Goal: Complete application form

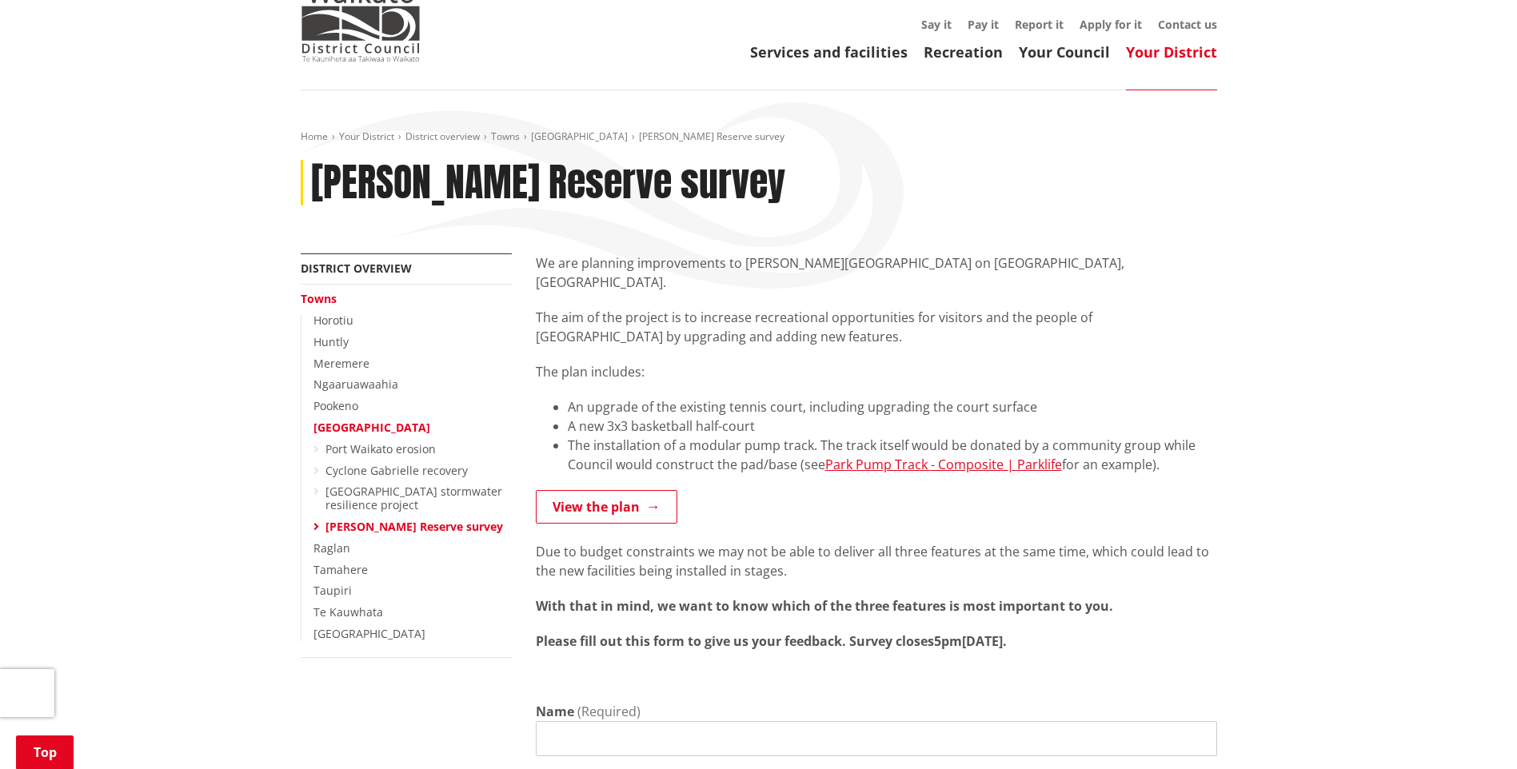
scroll to position [320, 0]
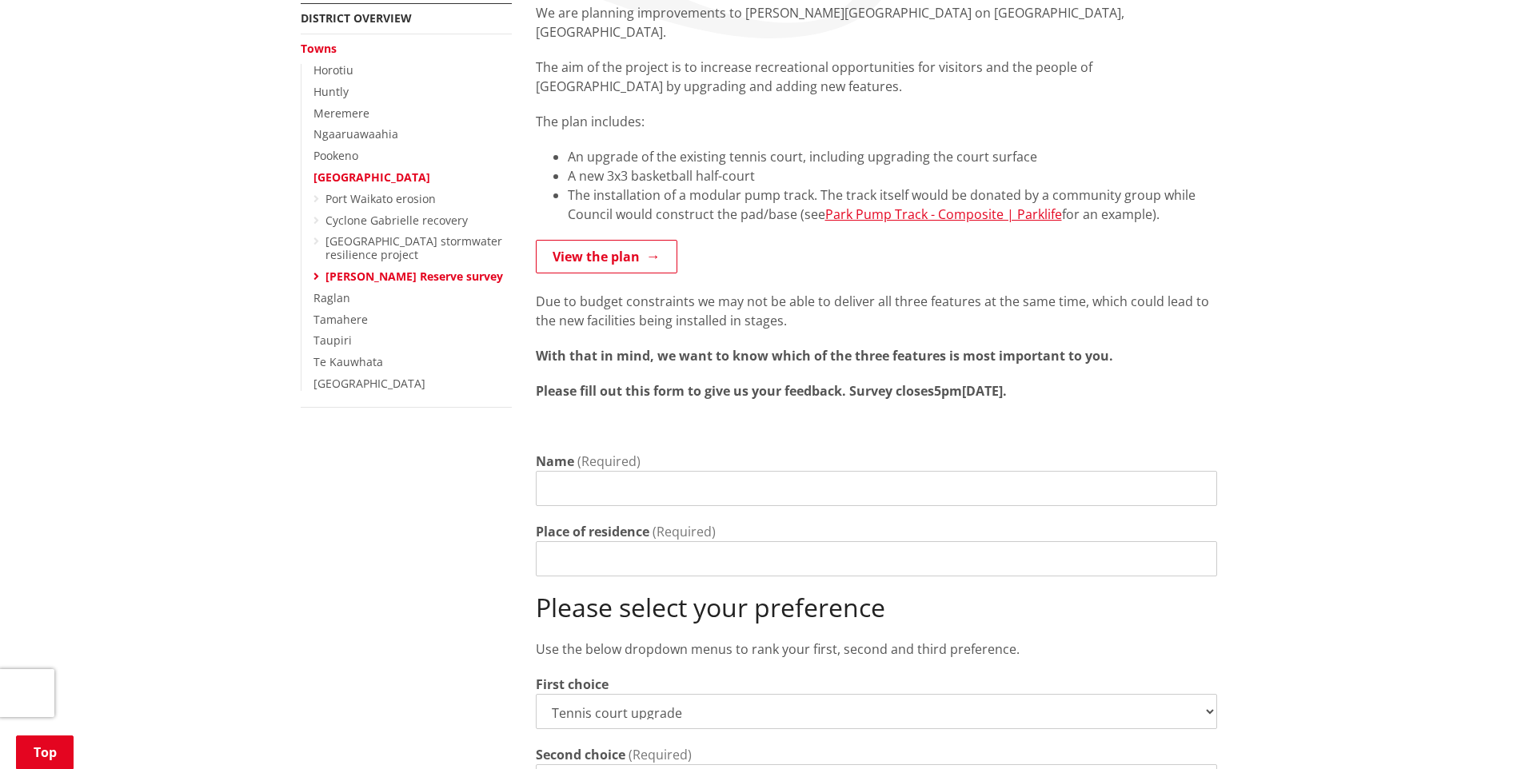
click at [789, 476] on input "Name" at bounding box center [876, 488] width 681 height 35
type input "[PERSON_NAME]"
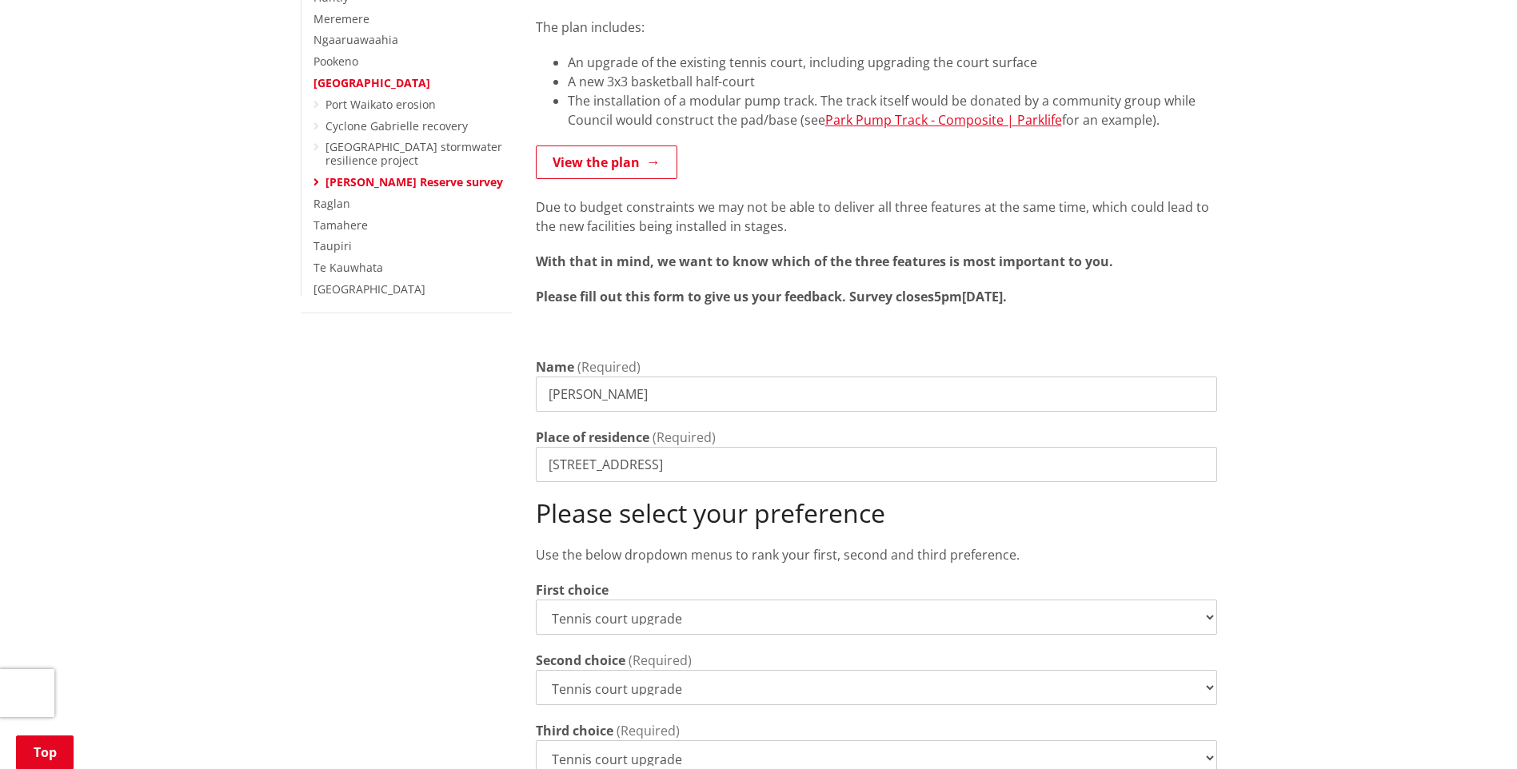
scroll to position [560, 0]
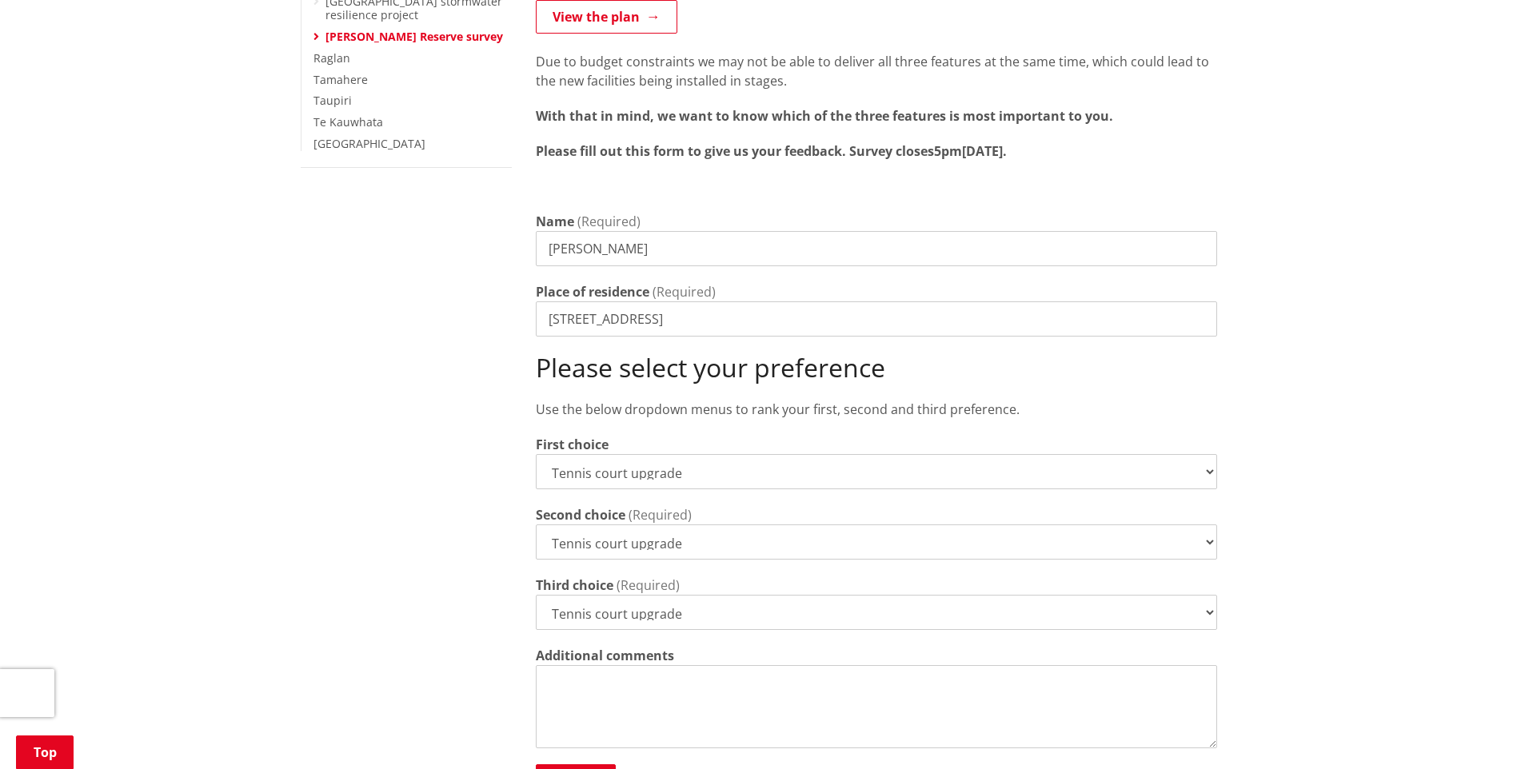
type input "[STREET_ADDRESS]"
click at [1210, 454] on select "Tennis court upgrade New 3x3 basketball half-court Modular pump track" at bounding box center [876, 471] width 681 height 35
select select "Modular pump track"
click at [536, 454] on select "Tennis court upgrade New 3x3 basketball half-court Modular pump track" at bounding box center [876, 471] width 681 height 35
click at [1200, 525] on select "Tennis court upgrade New 3x3 basketball half-court Modular pump track" at bounding box center [876, 542] width 681 height 35
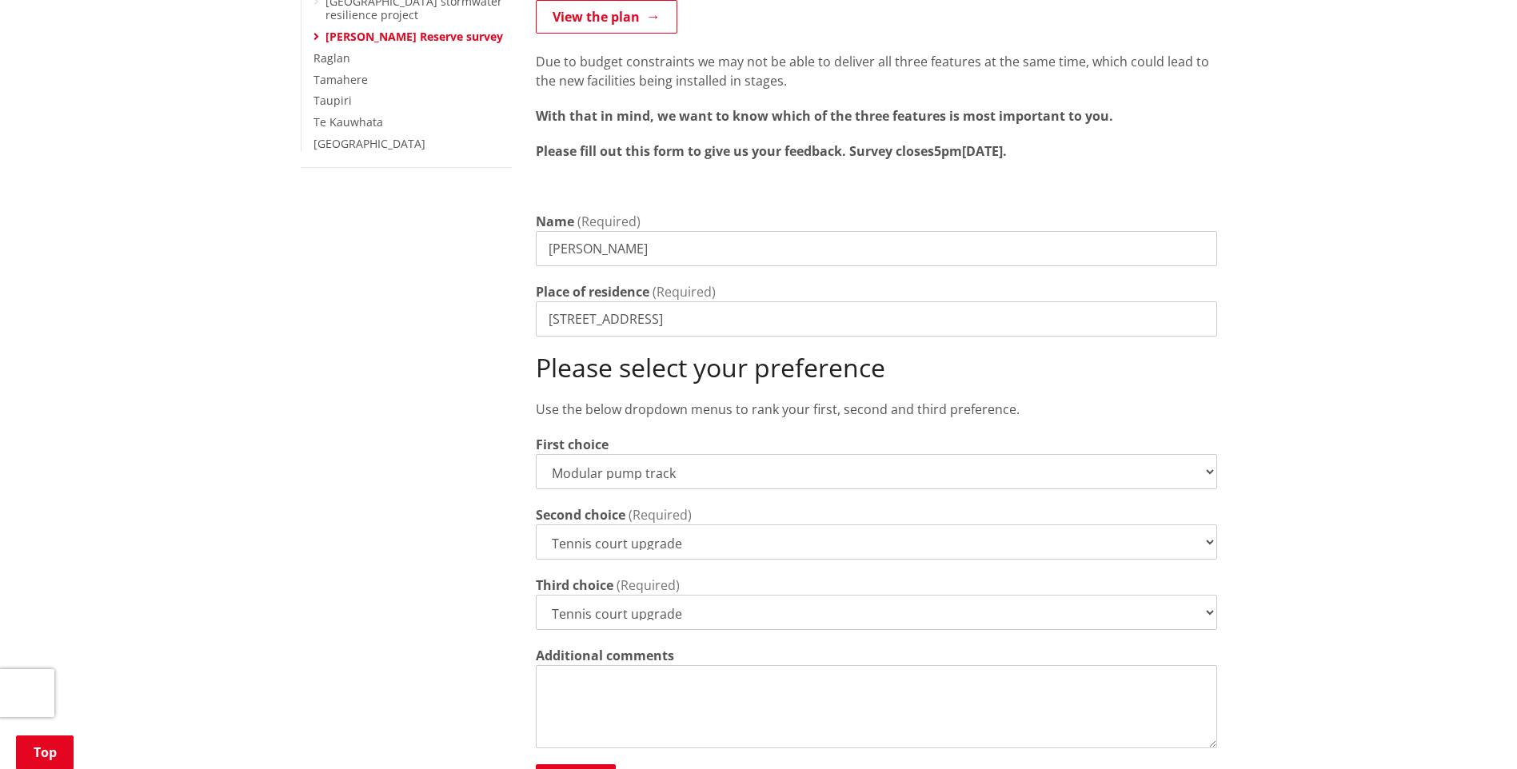
select select "New 3x3 basketball half-court"
click at [536, 525] on select "Tennis court upgrade New 3x3 basketball half-court Modular pump track" at bounding box center [876, 542] width 681 height 35
click at [1207, 595] on select "Tennis court upgrade New 3x3 basketball half-court Modular pump track" at bounding box center [876, 612] width 681 height 35
click at [536, 595] on select "Tennis court upgrade New 3x3 basketball half-court Modular pump track" at bounding box center [876, 612] width 681 height 35
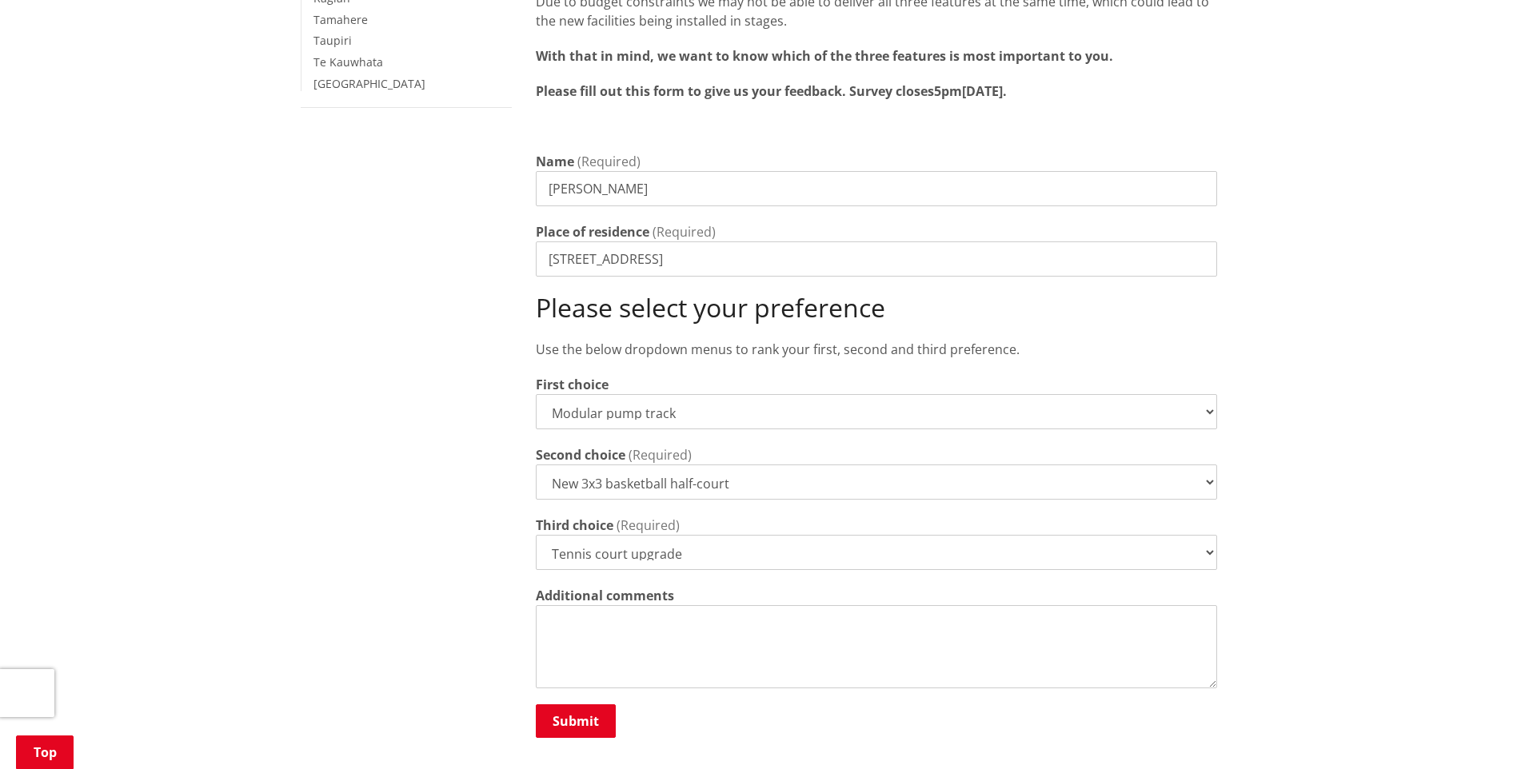
scroll to position [959, 0]
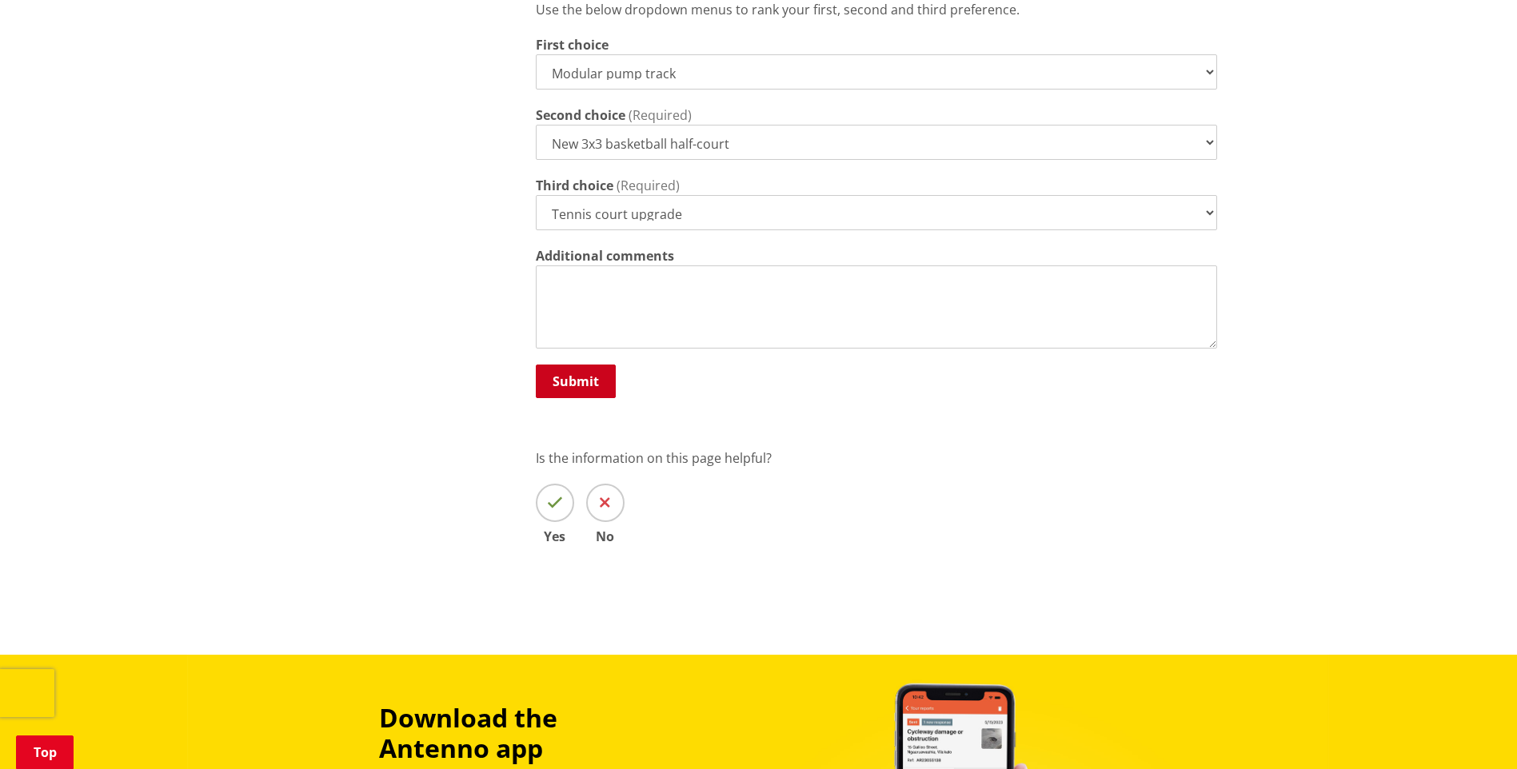
click at [594, 370] on button "Submit" at bounding box center [576, 382] width 80 height 34
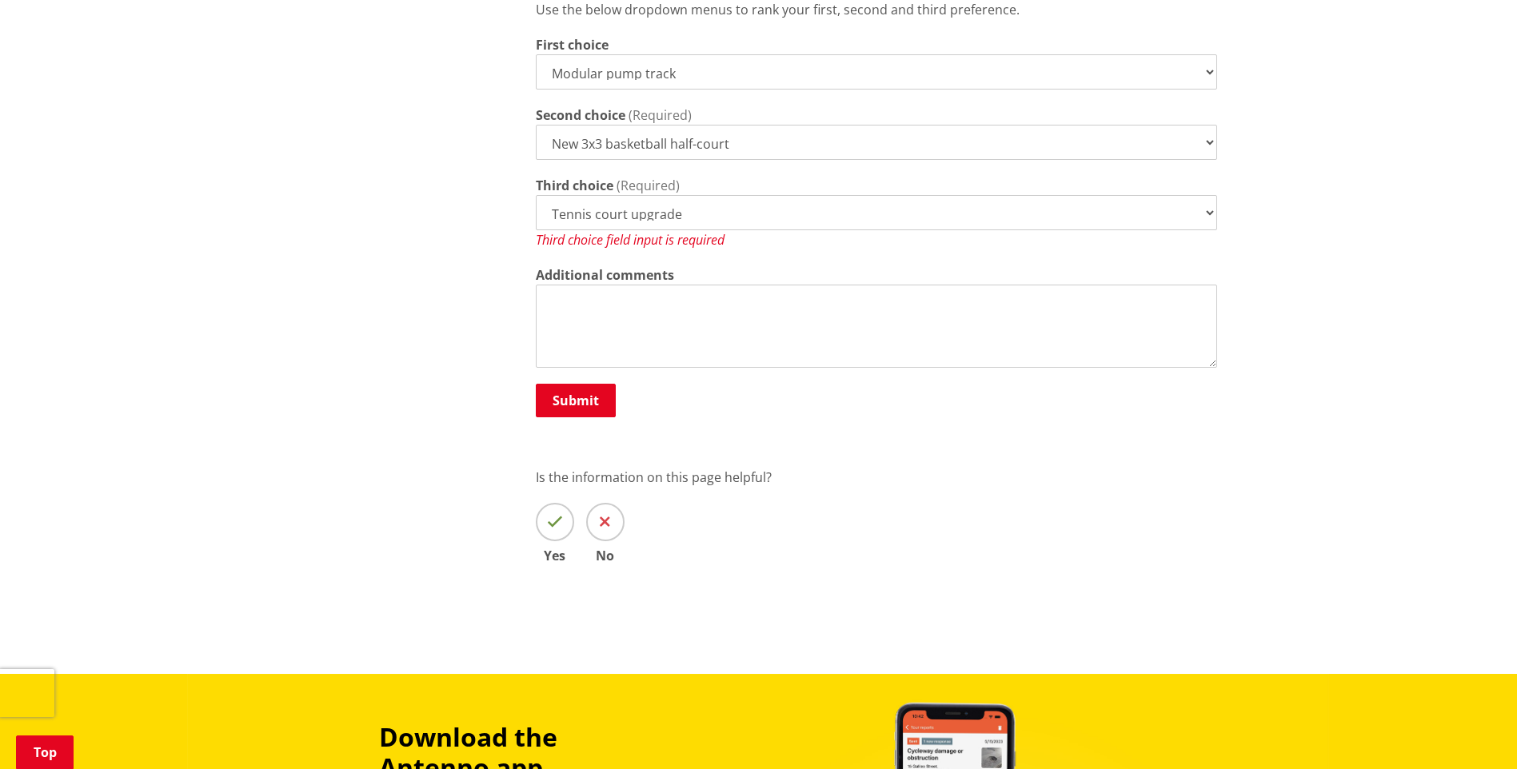
click at [897, 197] on select "Tennis court upgrade New 3x3 basketball half-court Modular pump track" at bounding box center [876, 212] width 681 height 35
select select "Modular pump track"
click at [536, 195] on select "Tennis court upgrade New 3x3 basketball half-court Modular pump track" at bounding box center [876, 212] width 681 height 35
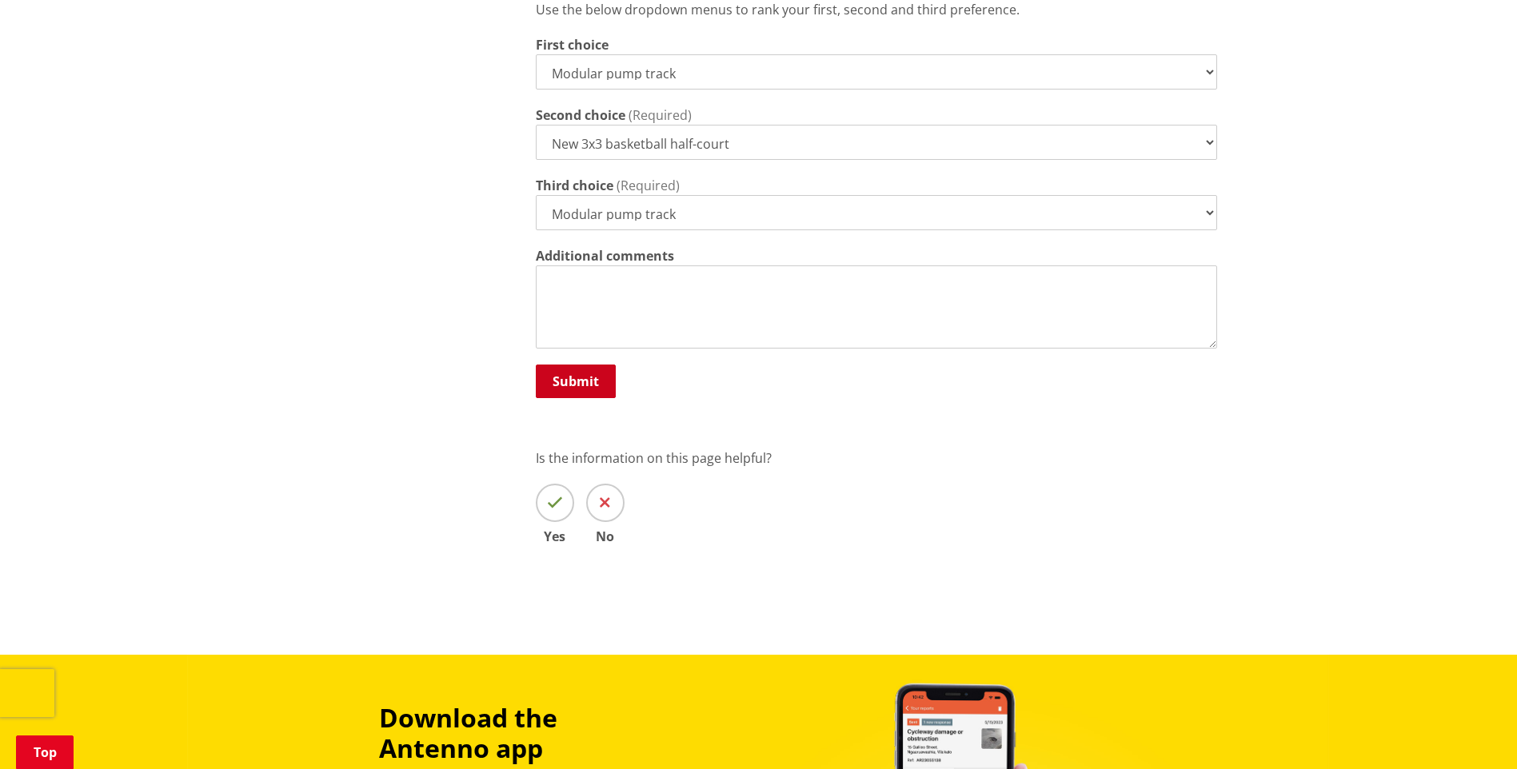
click at [563, 371] on button "Submit" at bounding box center [576, 382] width 80 height 34
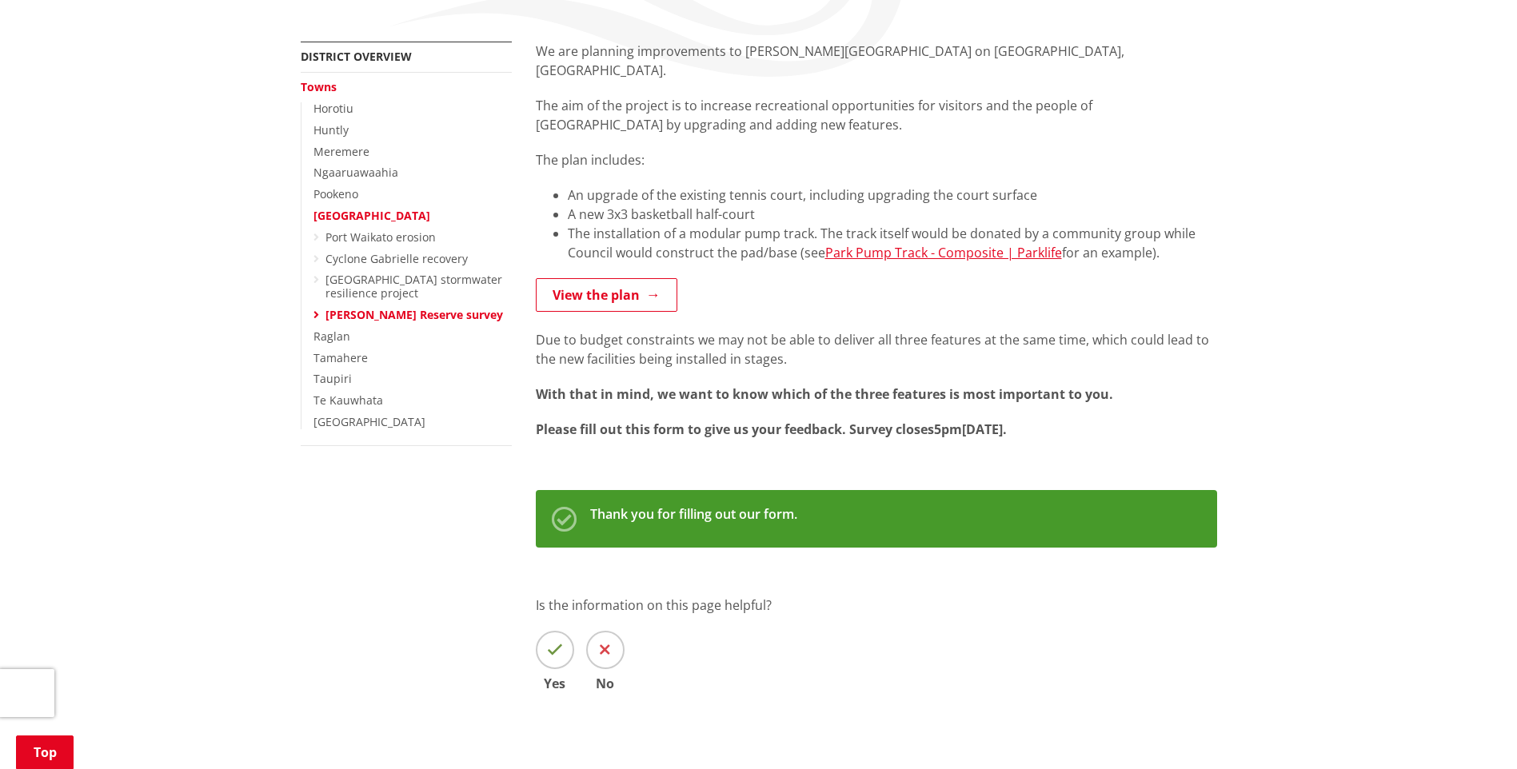
scroll to position [320, 0]
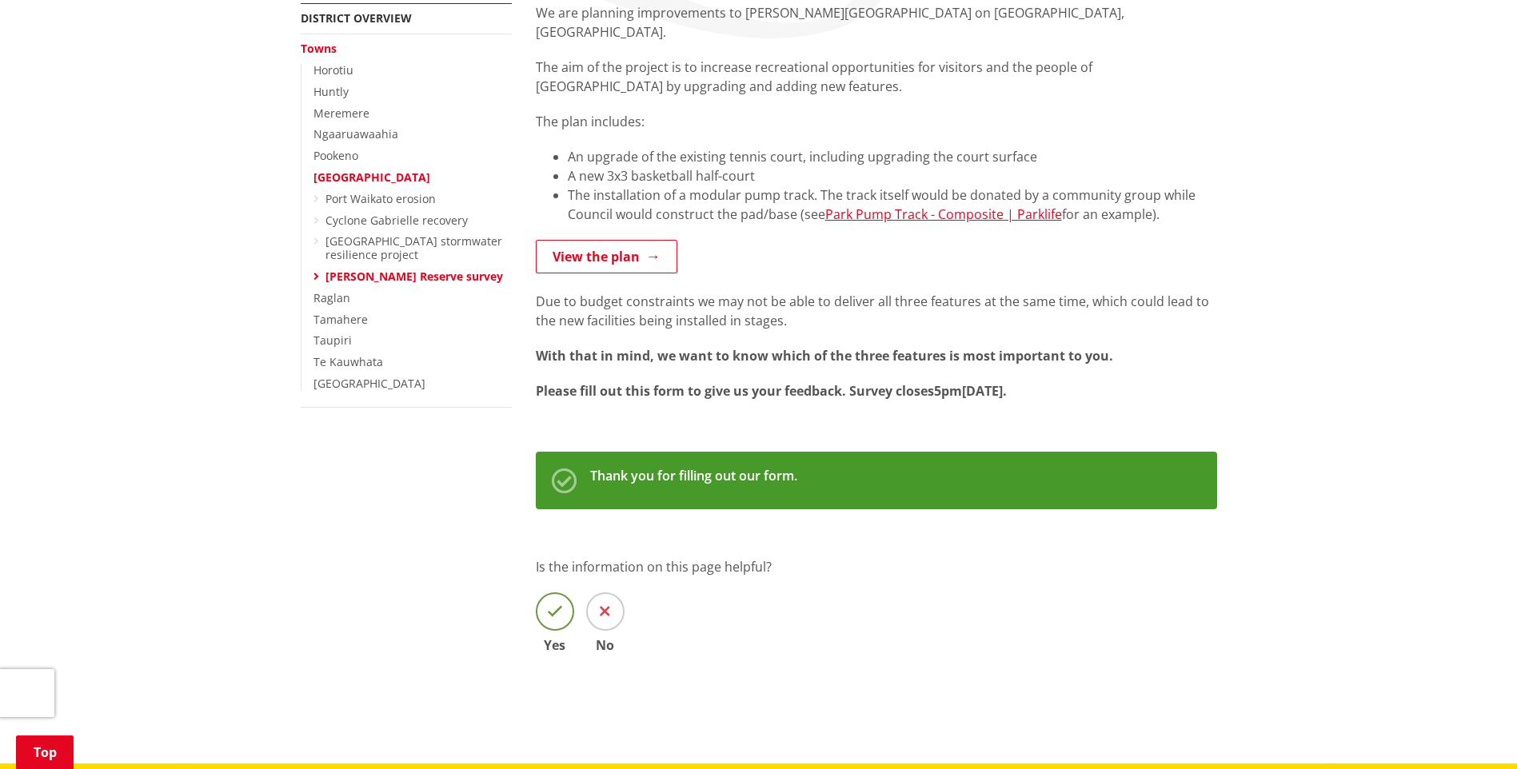
click at [556, 603] on span at bounding box center [555, 611] width 38 height 38
click at [0, 0] on input "Yes" at bounding box center [0, 0] width 0 height 0
